Goal: Task Accomplishment & Management: Use online tool/utility

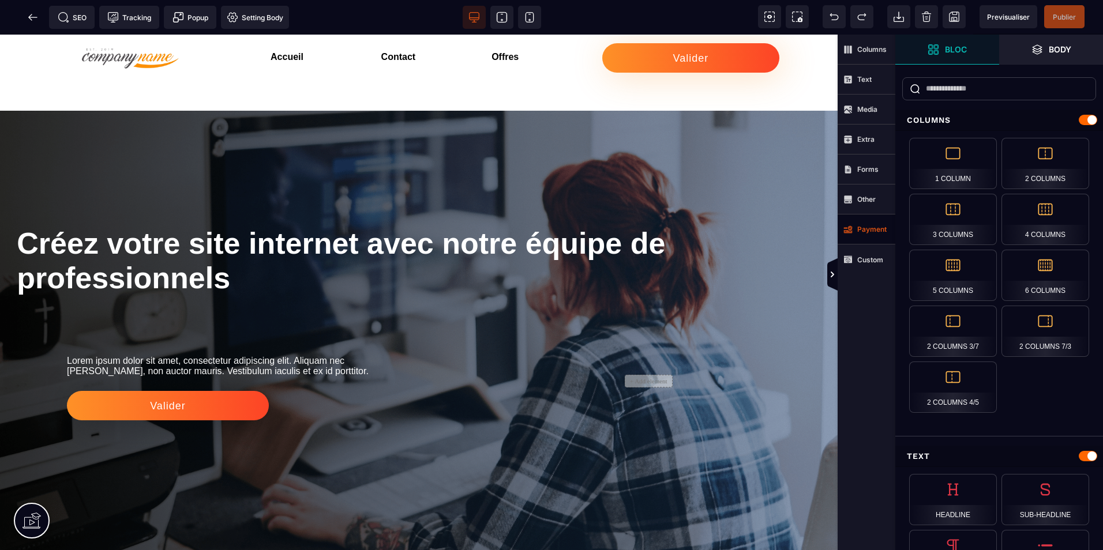
click at [856, 240] on span "Payment" at bounding box center [866, 230] width 58 height 30
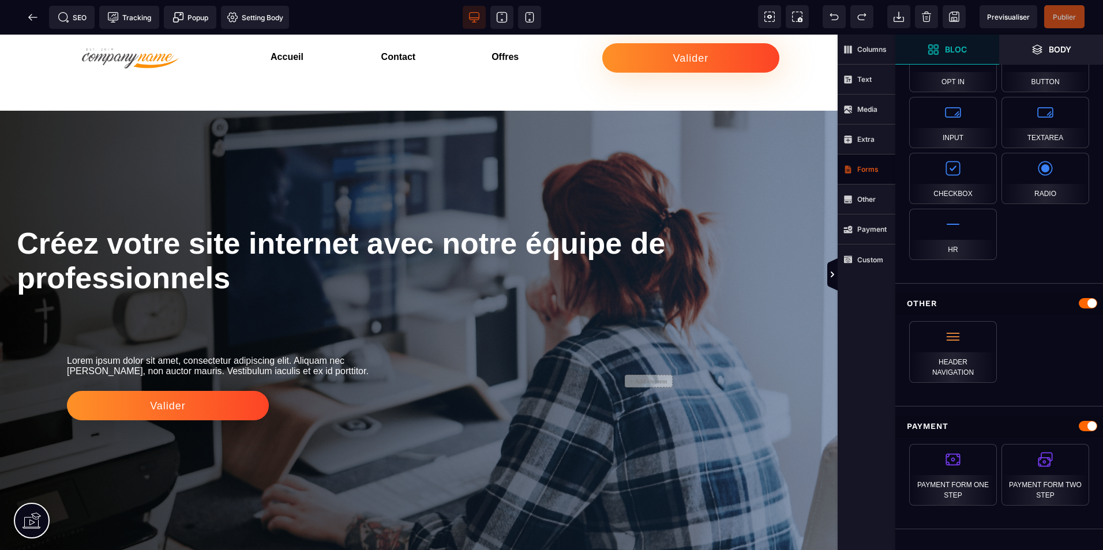
click at [852, 178] on span "Forms" at bounding box center [866, 170] width 58 height 30
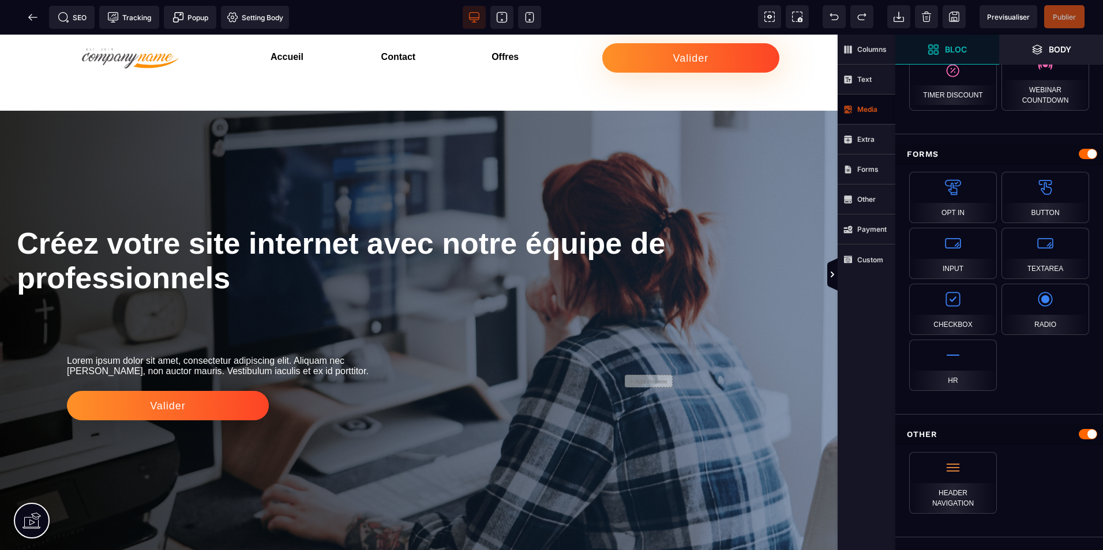
click at [855, 120] on span "Media" at bounding box center [866, 110] width 58 height 30
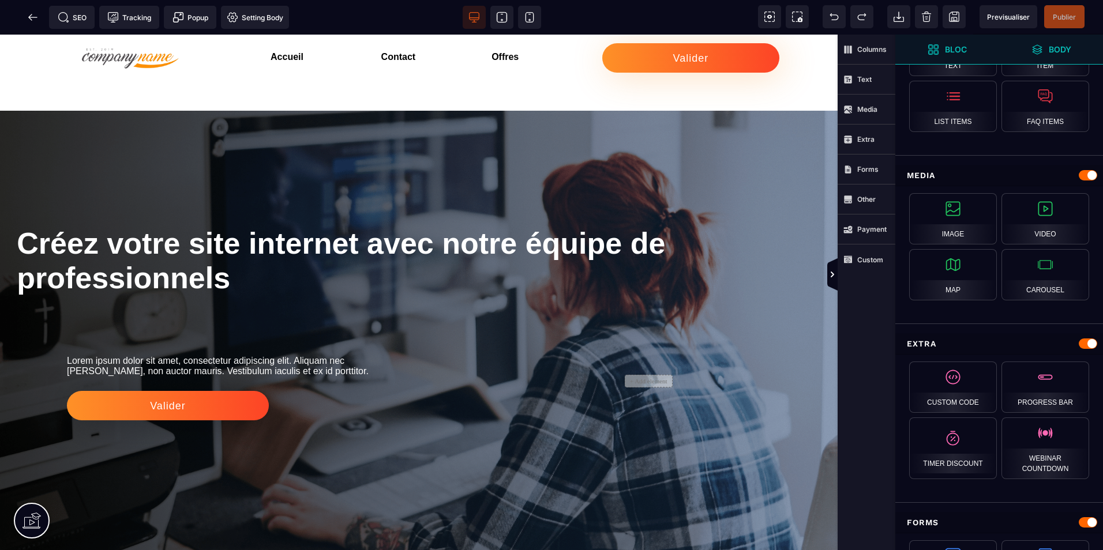
scroll to position [471, 0]
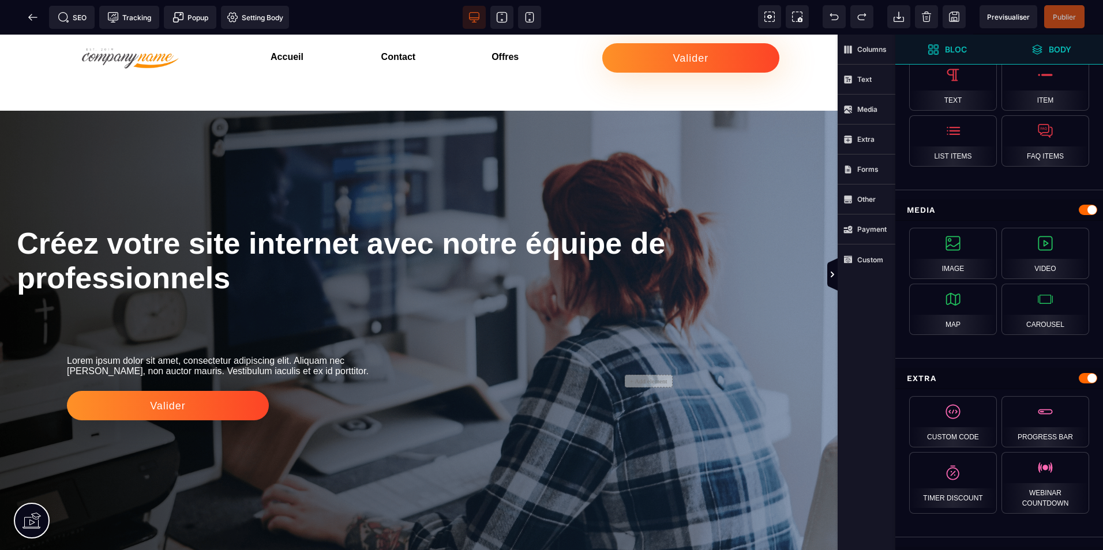
click at [1069, 51] on strong "Body" at bounding box center [1060, 49] width 22 height 9
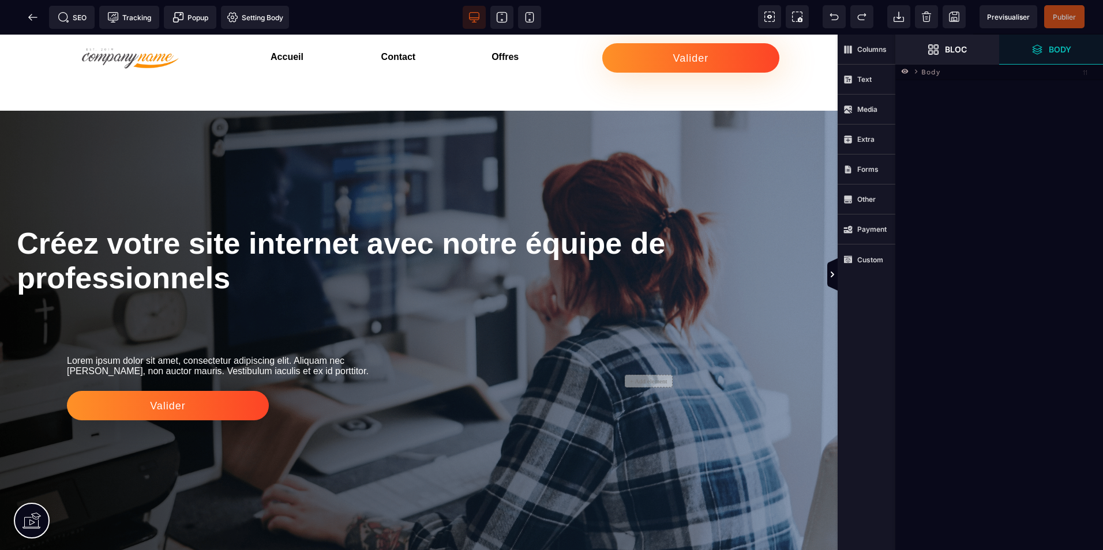
scroll to position [0, 0]
click at [963, 42] on span "Bloc" at bounding box center [947, 50] width 104 height 30
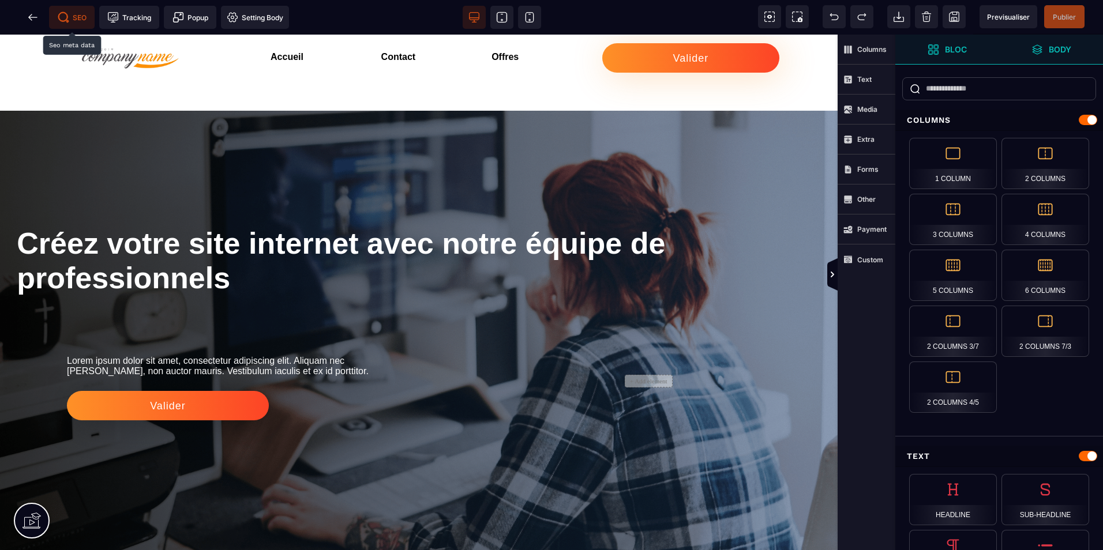
click at [65, 14] on icon at bounding box center [62, 16] width 9 height 9
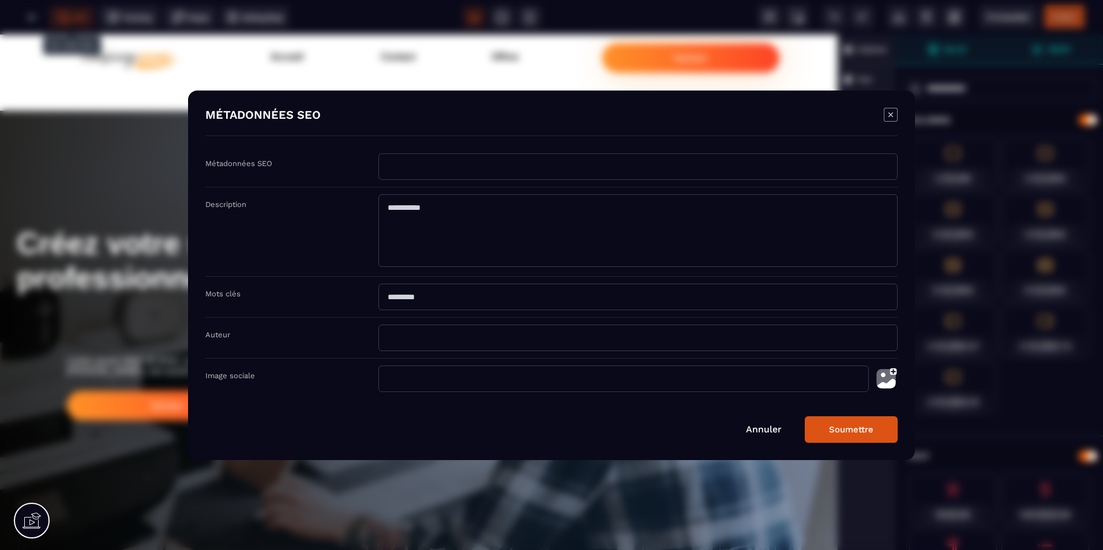
click at [764, 434] on link "Annuler" at bounding box center [764, 429] width 36 height 11
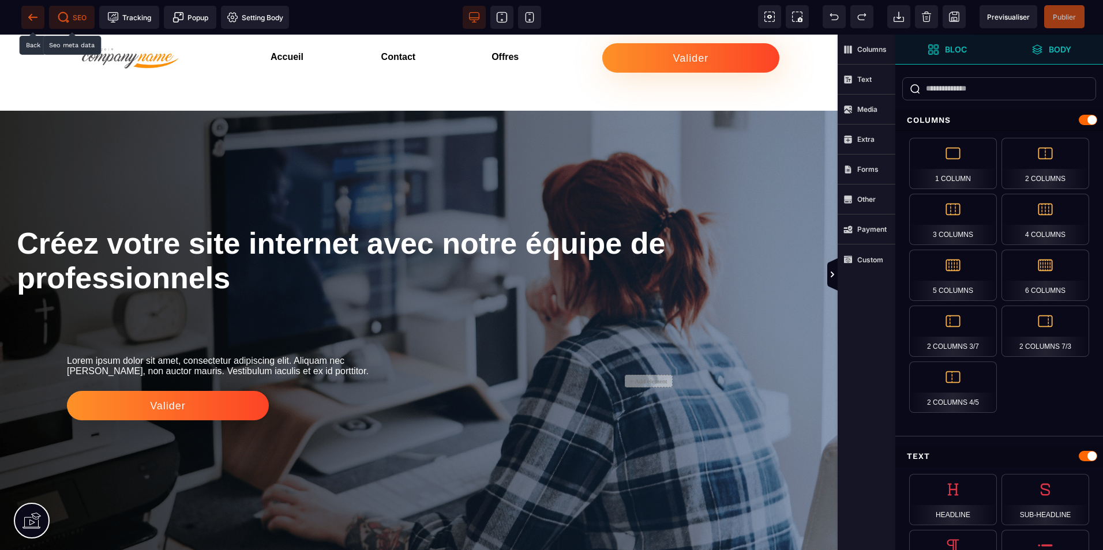
click at [24, 19] on span at bounding box center [32, 17] width 23 height 23
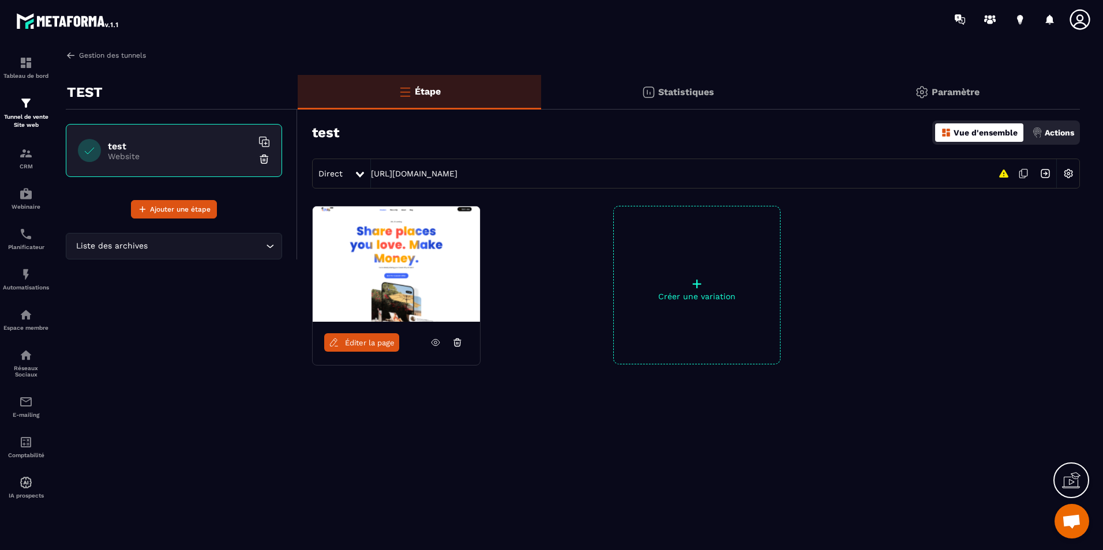
click at [74, 58] on img at bounding box center [71, 55] width 10 height 10
